Goal: Find specific fact: Find specific fact

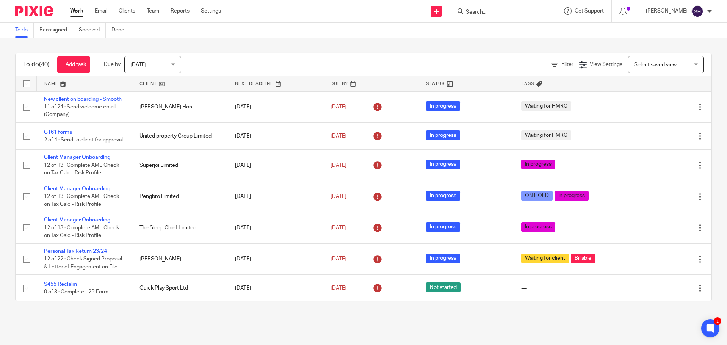
click at [489, 8] on form at bounding box center [505, 10] width 81 height 9
click at [486, 14] on input "Search" at bounding box center [499, 12] width 68 height 7
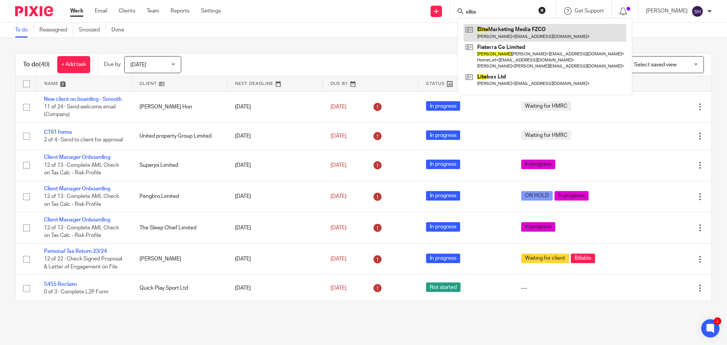
type input "elite"
click at [494, 32] on link at bounding box center [545, 32] width 163 height 17
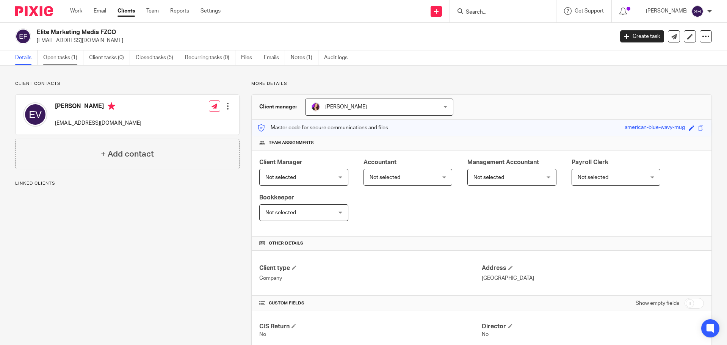
click at [58, 51] on link "Open tasks (1)" at bounding box center [63, 57] width 40 height 15
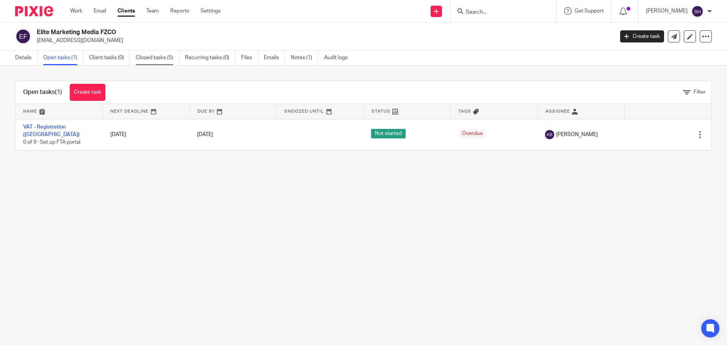
click at [165, 57] on link "Closed tasks (5)" at bounding box center [158, 57] width 44 height 15
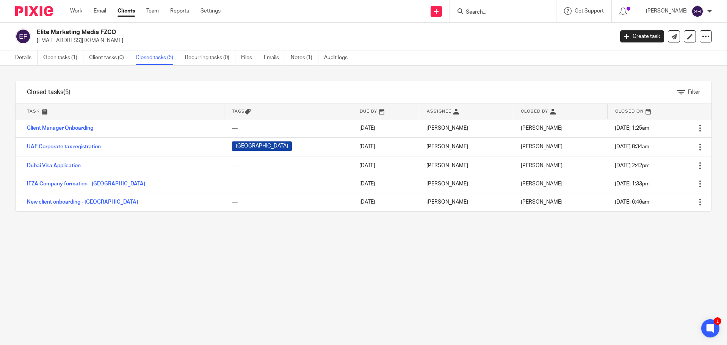
drag, startPoint x: 306, startPoint y: 55, endPoint x: 325, endPoint y: 32, distance: 29.9
click at [306, 55] on link "Notes (1)" at bounding box center [305, 57] width 28 height 15
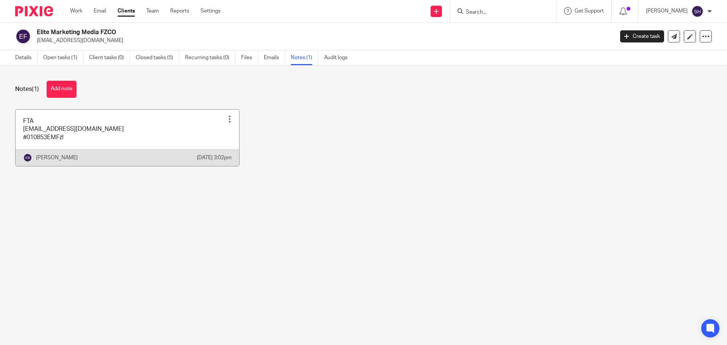
click at [57, 140] on link at bounding box center [128, 138] width 224 height 56
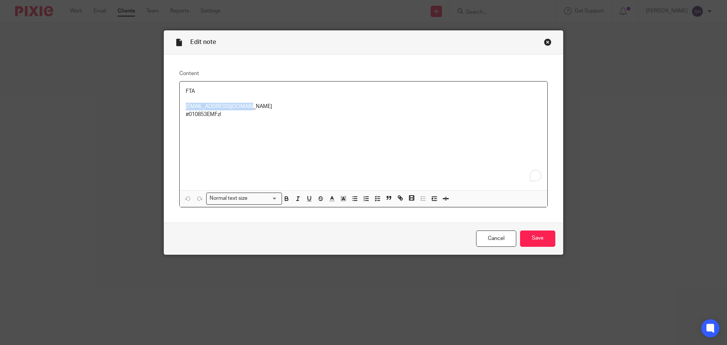
drag, startPoint x: 174, startPoint y: 106, endPoint x: 142, endPoint y: 106, distance: 31.8
click at [142, 106] on div "Edit note Content FTA [EMAIL_ADDRESS][DOMAIN_NAME] #010853EMFz! Normal text siz…" at bounding box center [363, 172] width 727 height 345
copy p "[EMAIL_ADDRESS][DOMAIN_NAME]"
drag, startPoint x: 232, startPoint y: 117, endPoint x: 177, endPoint y: 116, distance: 55.0
click at [180, 116] on div "FTA [EMAIL_ADDRESS][DOMAIN_NAME] #010853EMFz!" at bounding box center [364, 135] width 368 height 109
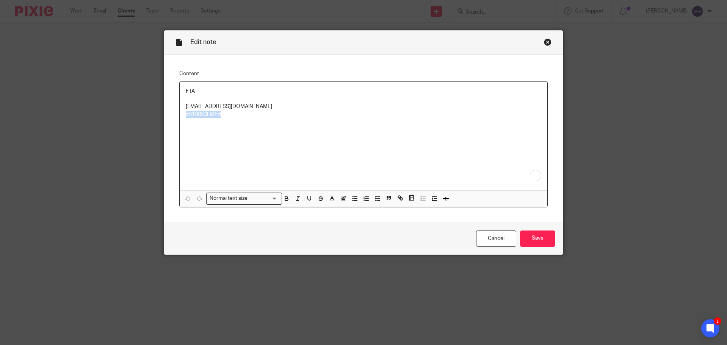
copy p "#010853EMFz!"
